Goal: Find specific page/section: Find specific page/section

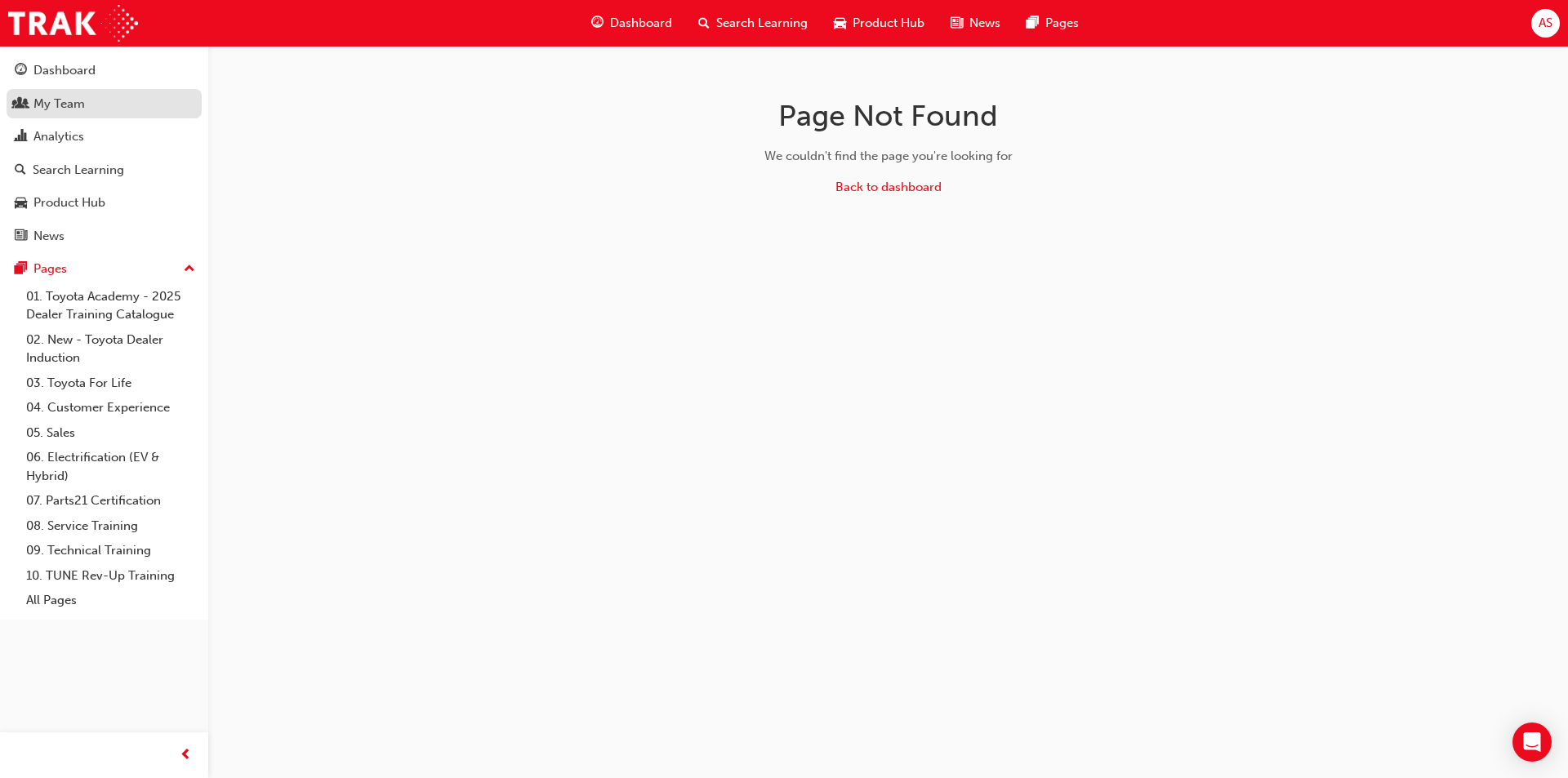
click at [114, 116] on link "My Team" at bounding box center [103, 104] width 195 height 31
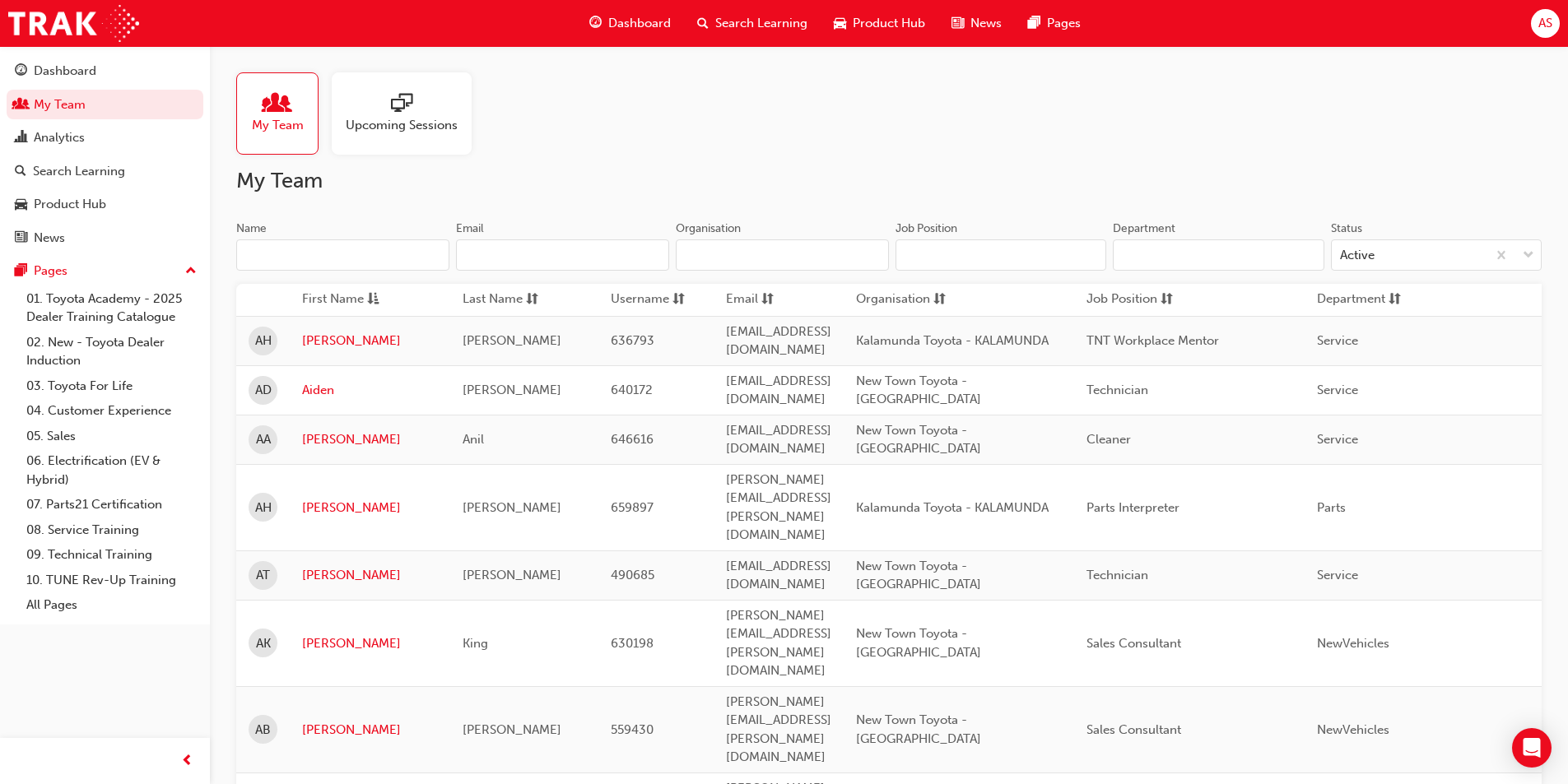
click at [438, 245] on input "Name" at bounding box center [342, 254] width 213 height 32
click at [408, 250] on input "Name" at bounding box center [342, 254] width 213 height 32
click at [370, 258] on input "Name" at bounding box center [342, 254] width 213 height 32
